Goal: Register for event/course

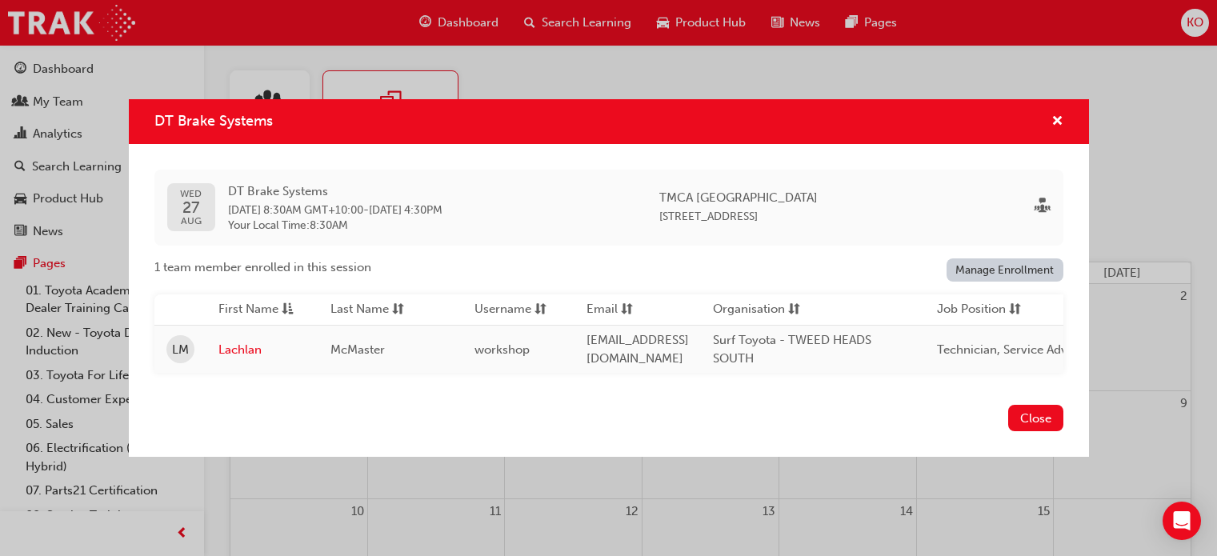
scroll to position [470, 0]
click at [644, 90] on div "DT Brake Systems [DATE] DT Brake Systems [DATE] 8:30AM GMT+10:00 - [DATE] 4:30P…" at bounding box center [608, 278] width 1217 height 556
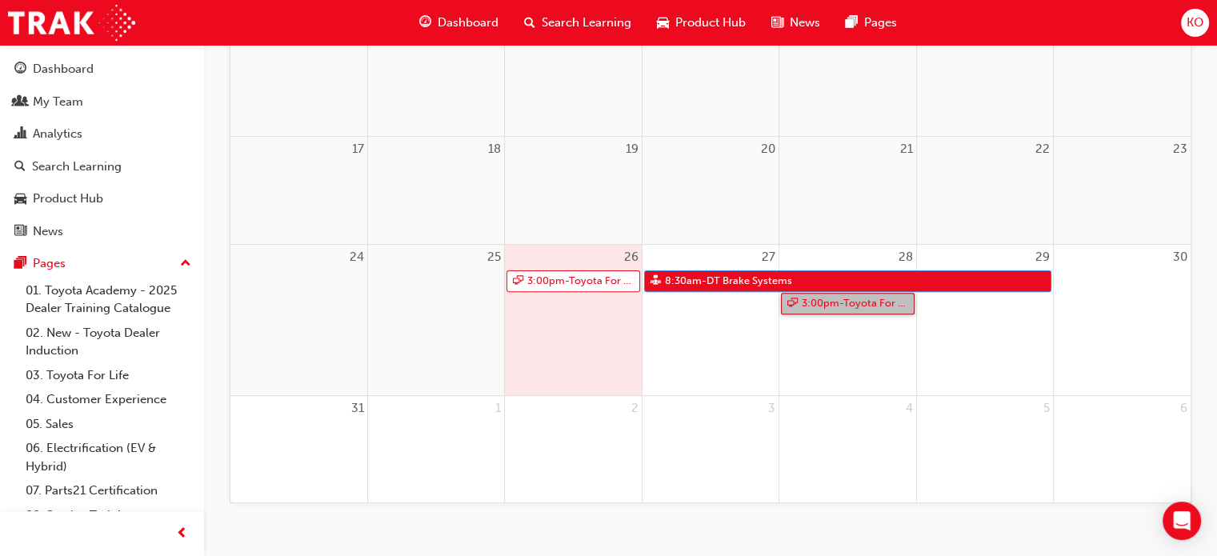
click at [841, 309] on link "3:00pm - Toyota For Life In Action - Virtual Classroom" at bounding box center [847, 304] width 133 height 22
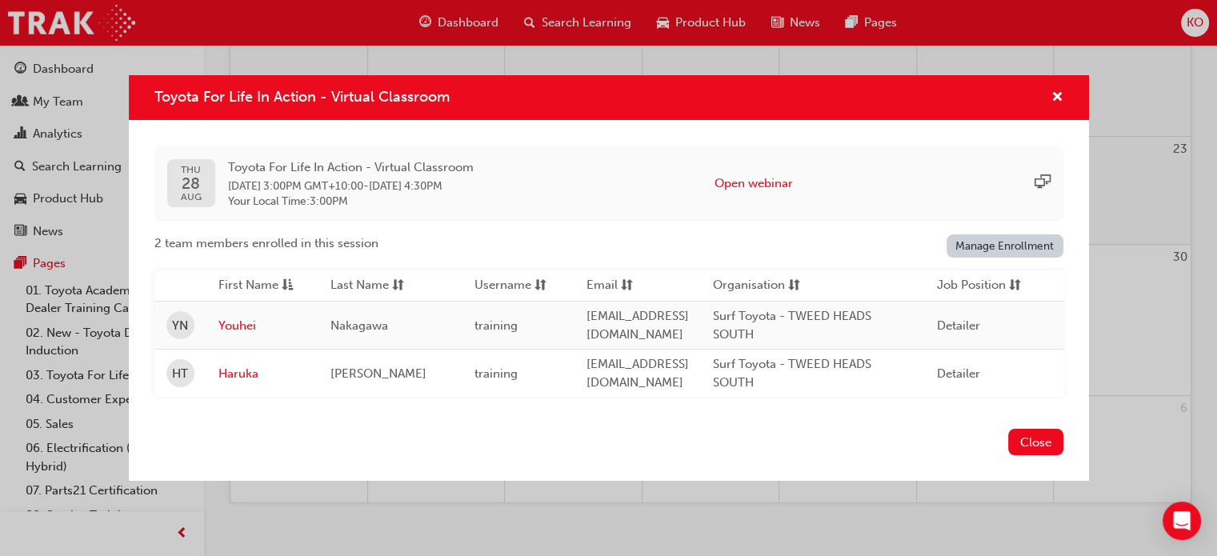
click at [378, 60] on div "Toyota For Life In Action - Virtual Classroom [DATE] Toyota For Life In Action …" at bounding box center [608, 278] width 1217 height 556
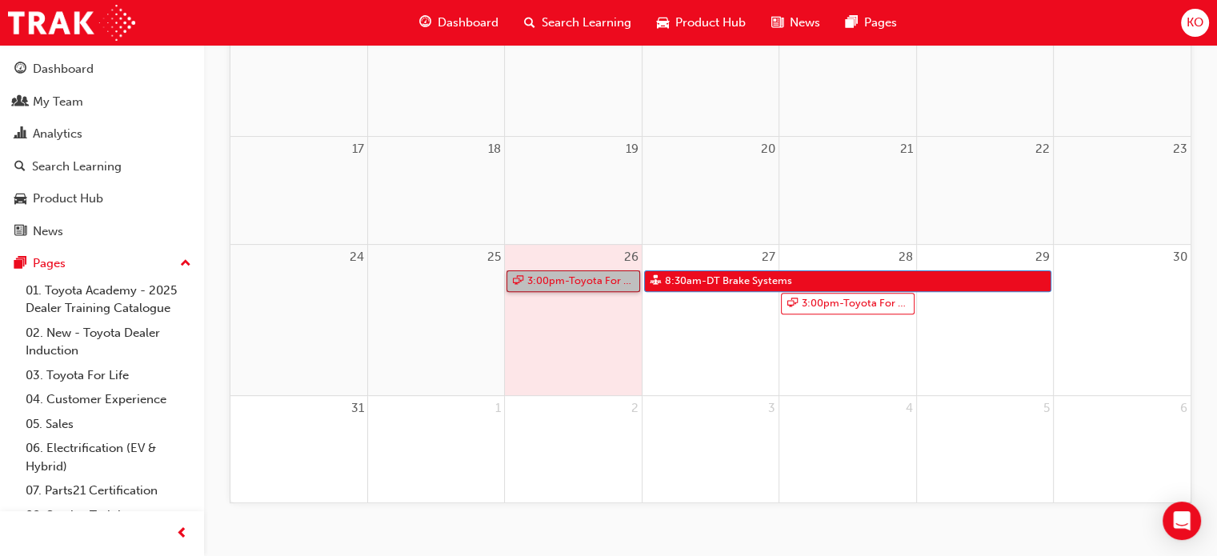
click at [582, 273] on link "3:00pm - Toyota For Life In Action - Virtual Classroom" at bounding box center [572, 281] width 133 height 22
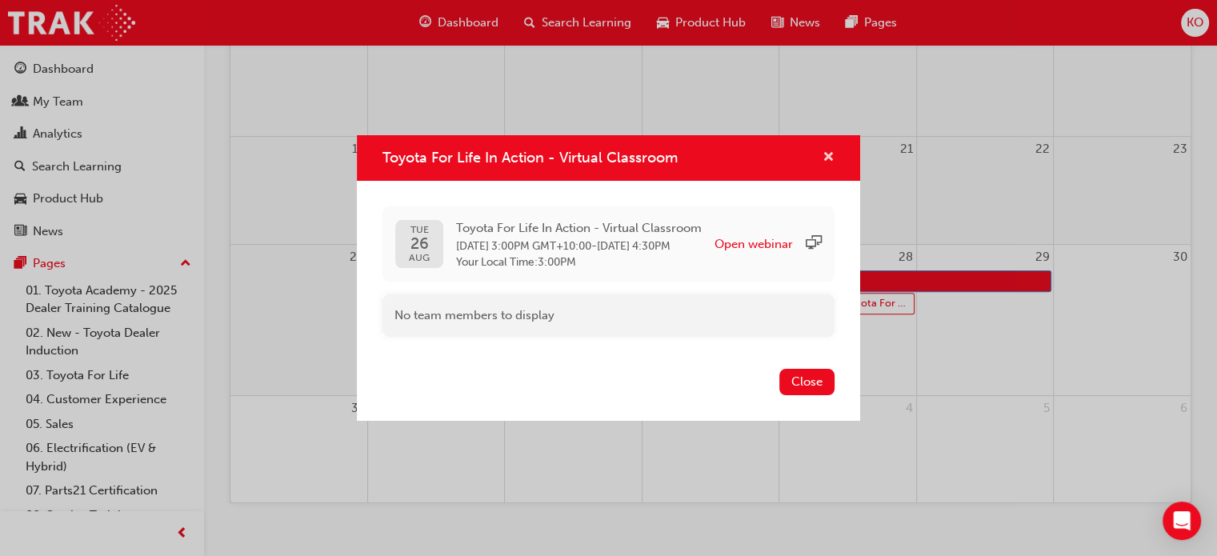
click at [834, 164] on span "cross-icon" at bounding box center [828, 158] width 12 height 14
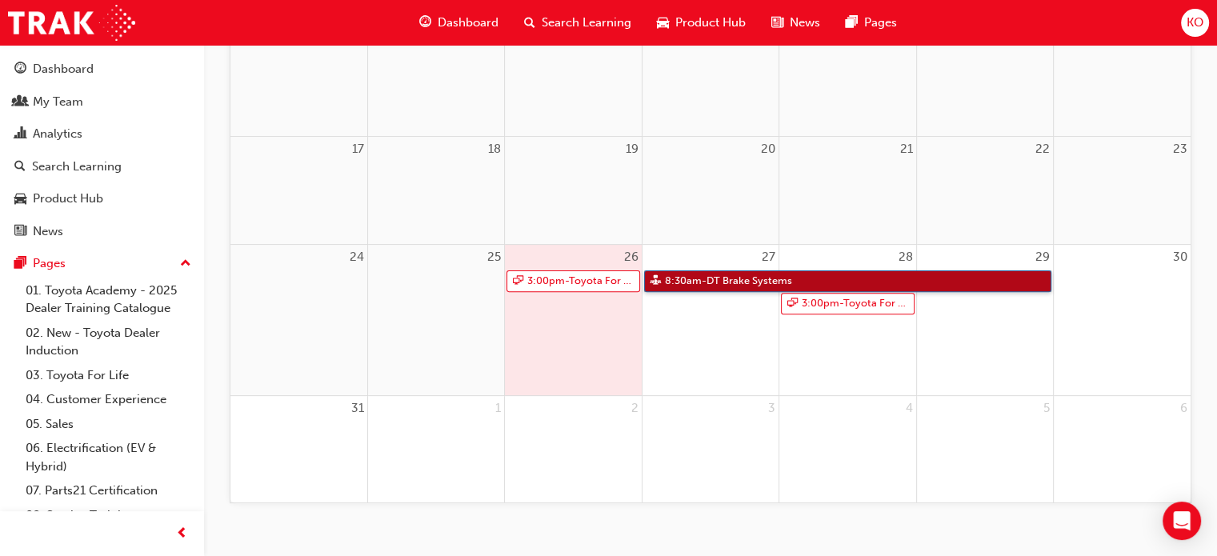
click at [777, 278] on link "8:30am - DT Brake Systems" at bounding box center [847, 281] width 407 height 22
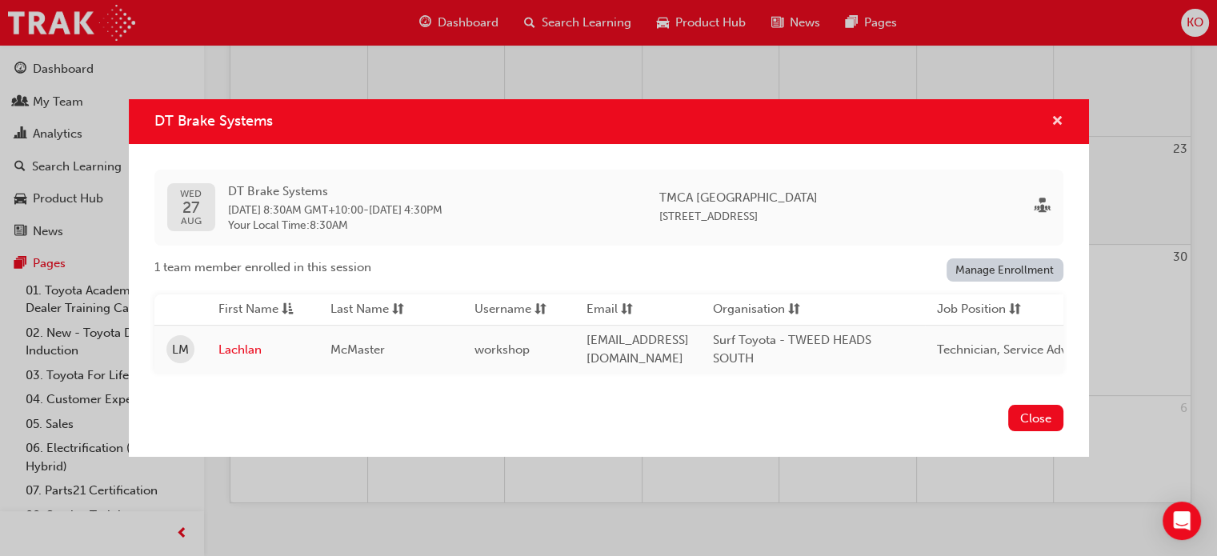
click at [1051, 121] on button "DT Brake Systems" at bounding box center [1057, 122] width 12 height 20
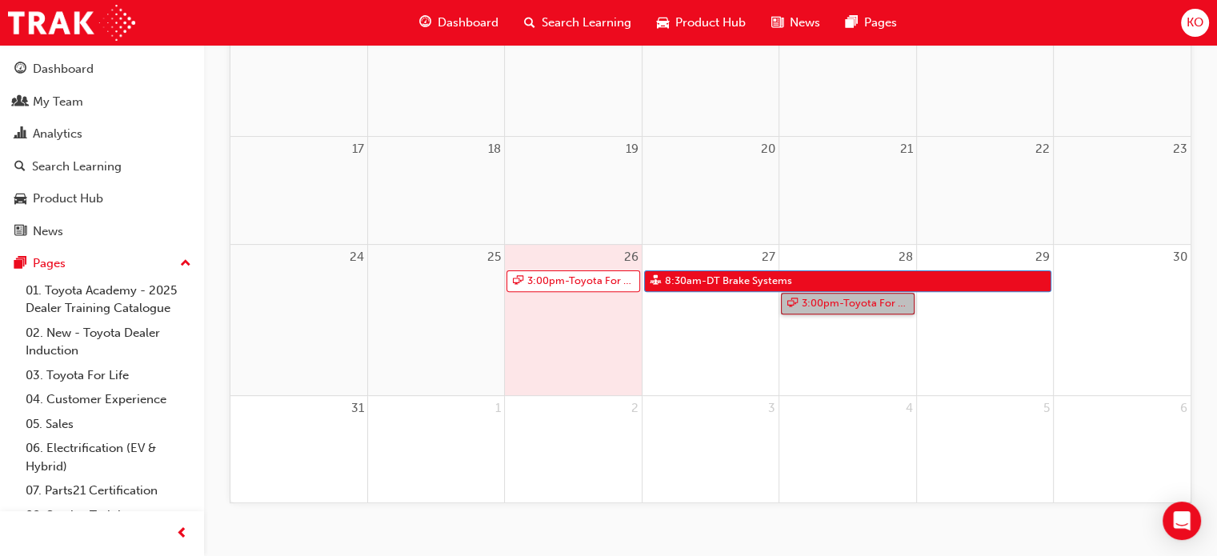
click at [857, 297] on link "3:00pm - Toyota For Life In Action - Virtual Classroom" at bounding box center [847, 304] width 133 height 22
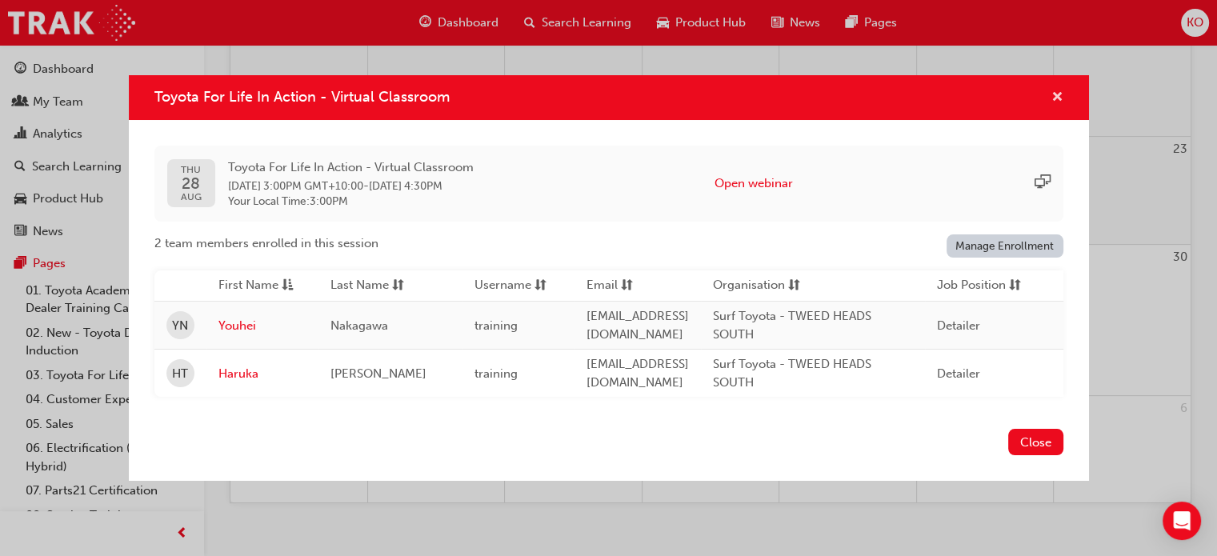
click at [1053, 93] on span "cross-icon" at bounding box center [1057, 98] width 12 height 14
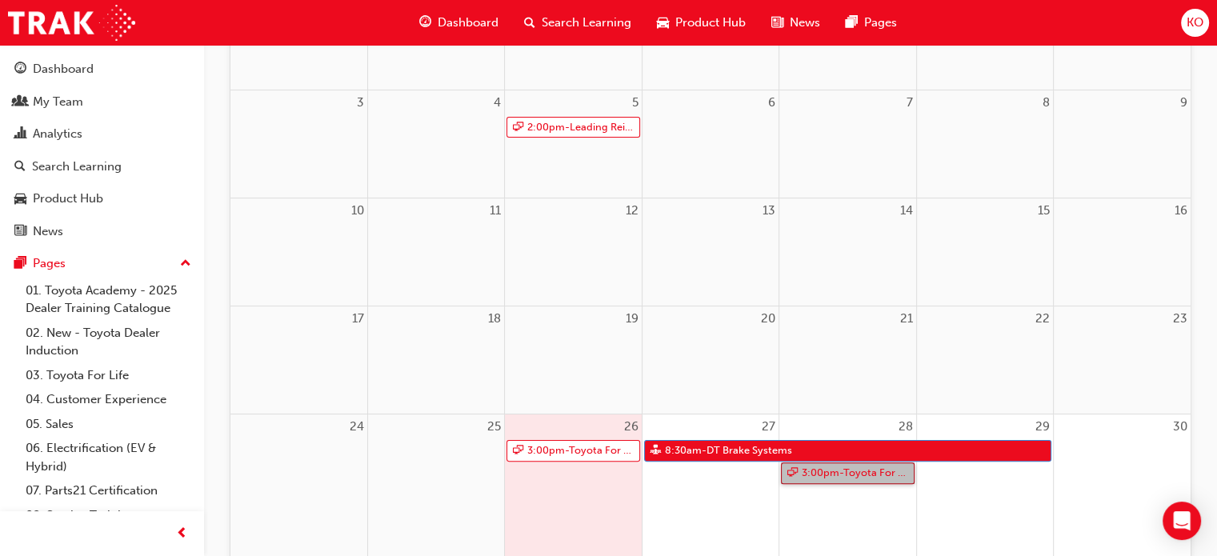
scroll to position [19, 0]
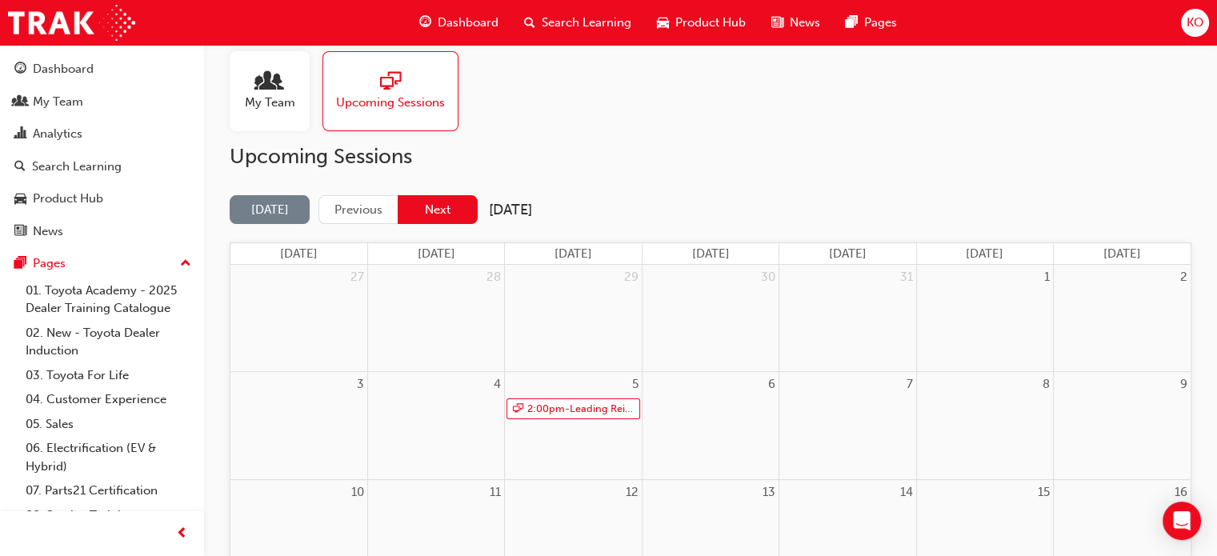
click at [454, 210] on button "Next" at bounding box center [438, 210] width 80 height 30
